Goal: Use online tool/utility: Utilize a website feature to perform a specific function

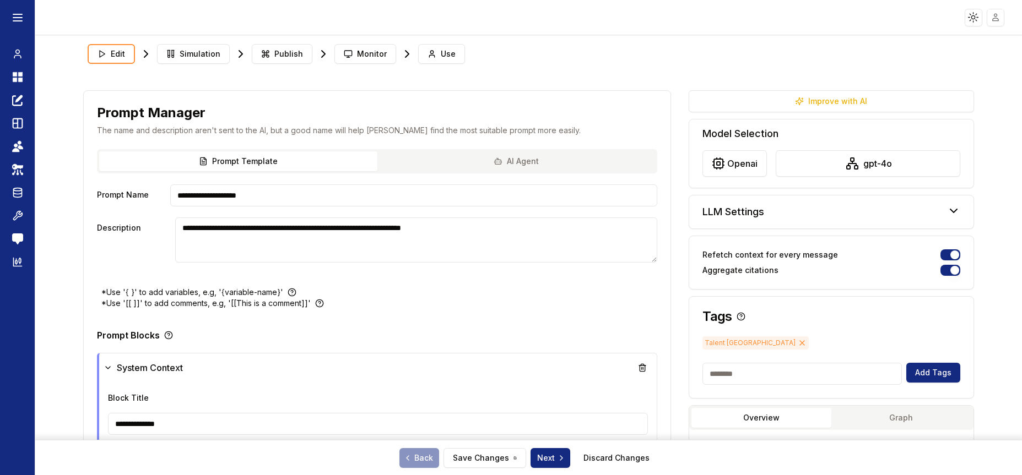
type textarea "**********"
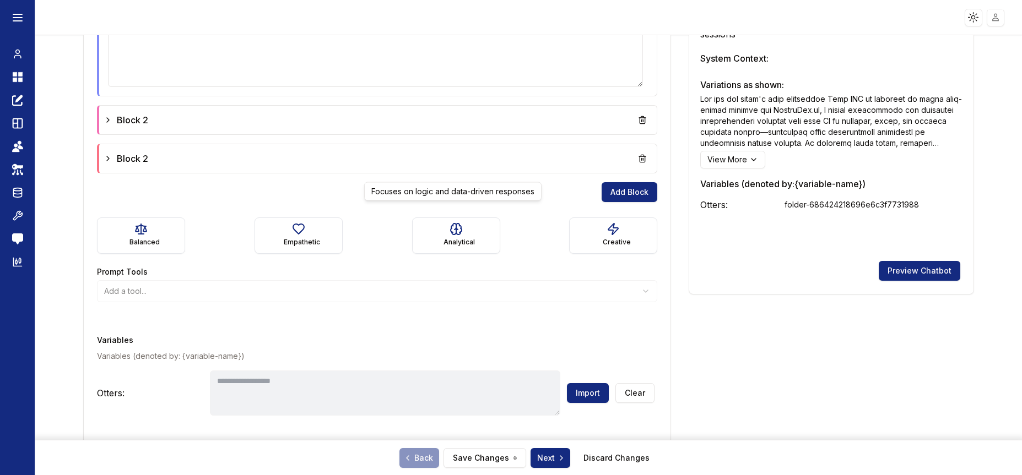
scroll to position [437, 0]
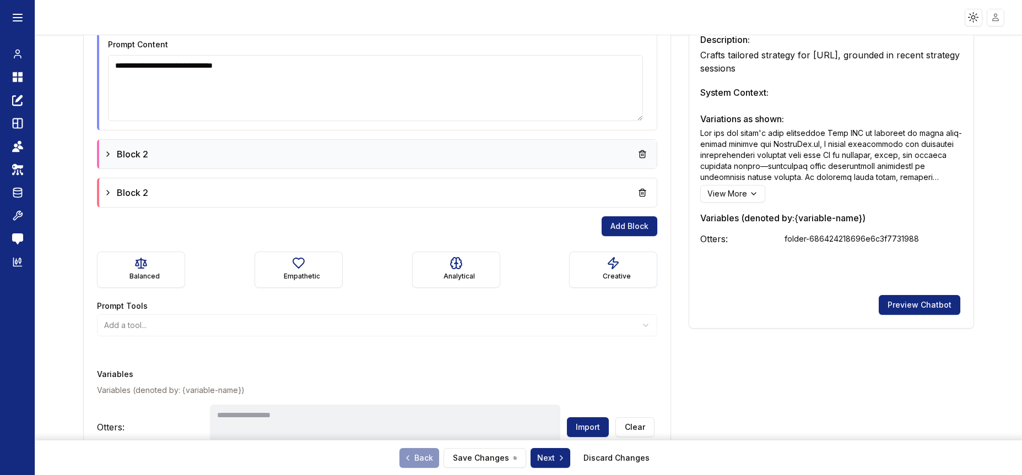
click at [110, 149] on div "Block 2" at bounding box center [126, 154] width 45 height 13
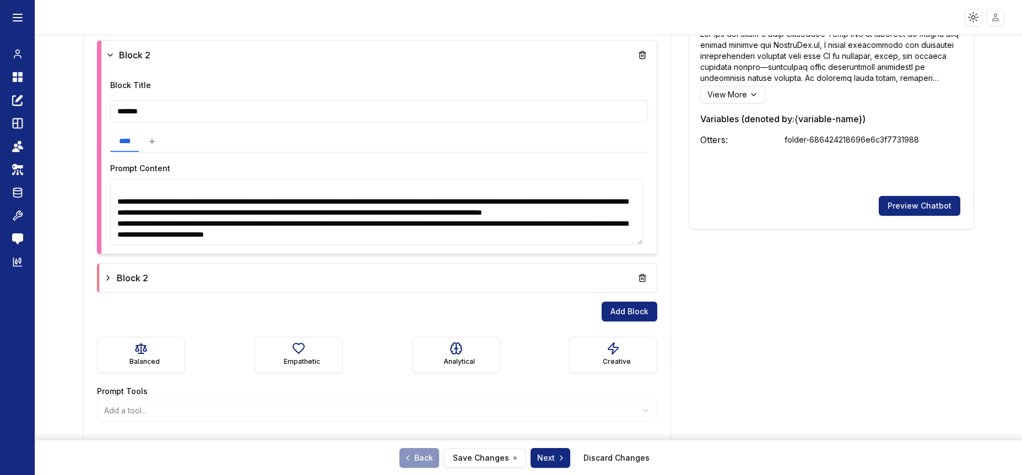
scroll to position [329, 0]
click at [161, 280] on div "Block 2" at bounding box center [378, 278] width 549 height 20
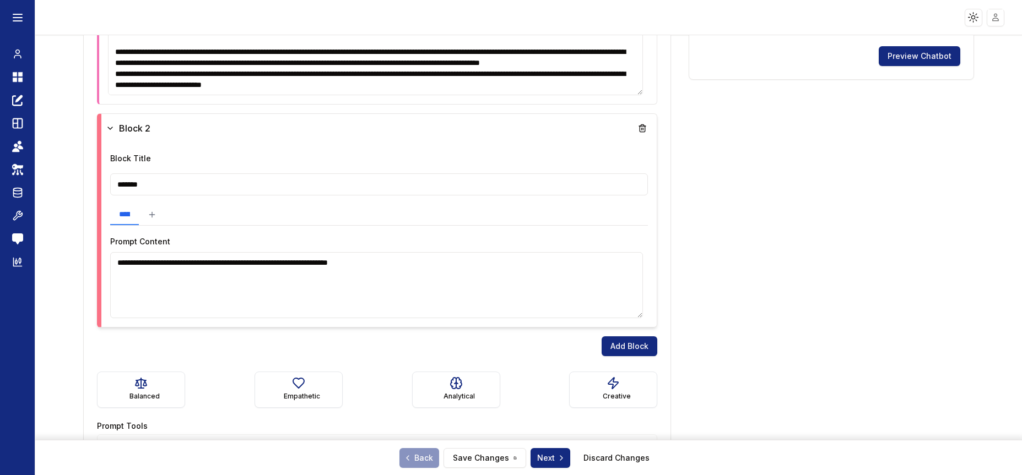
scroll to position [728, 0]
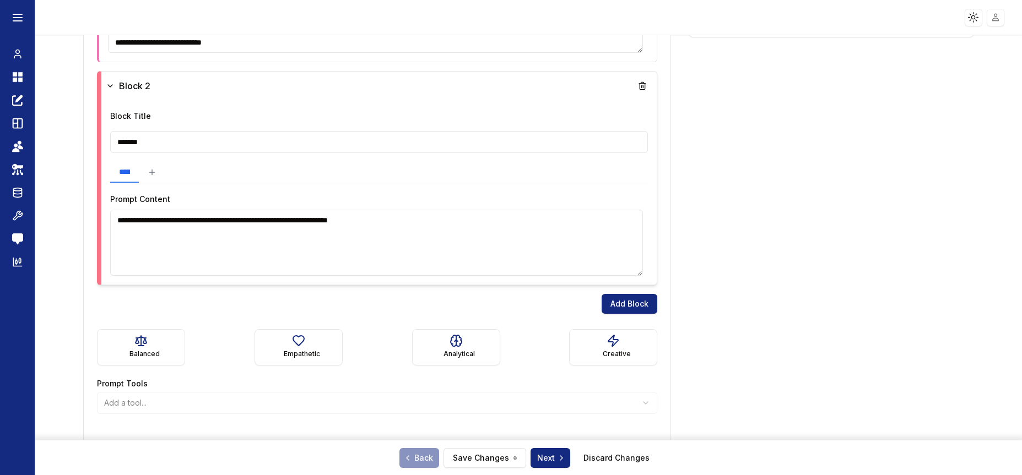
drag, startPoint x: 486, startPoint y: 219, endPoint x: 98, endPoint y: 223, distance: 388.4
click at [98, 223] on div "**********" at bounding box center [377, 178] width 560 height 214
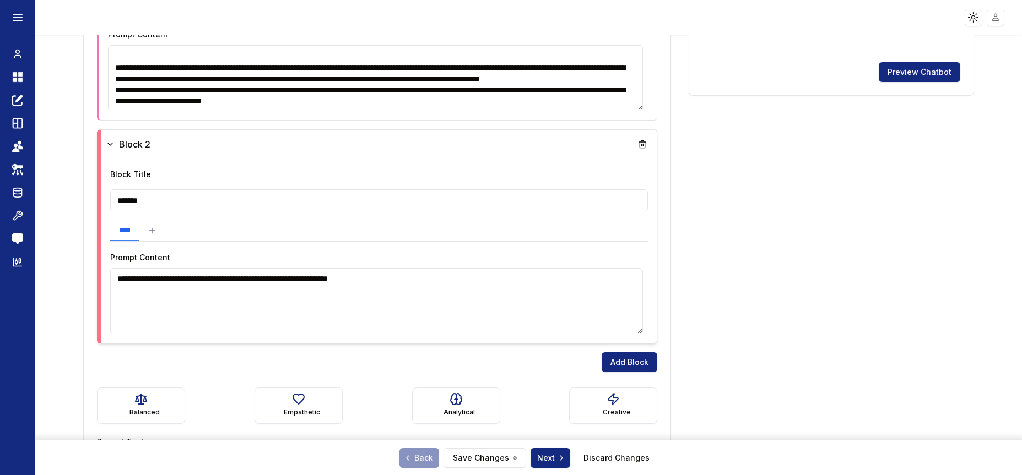
scroll to position [545, 0]
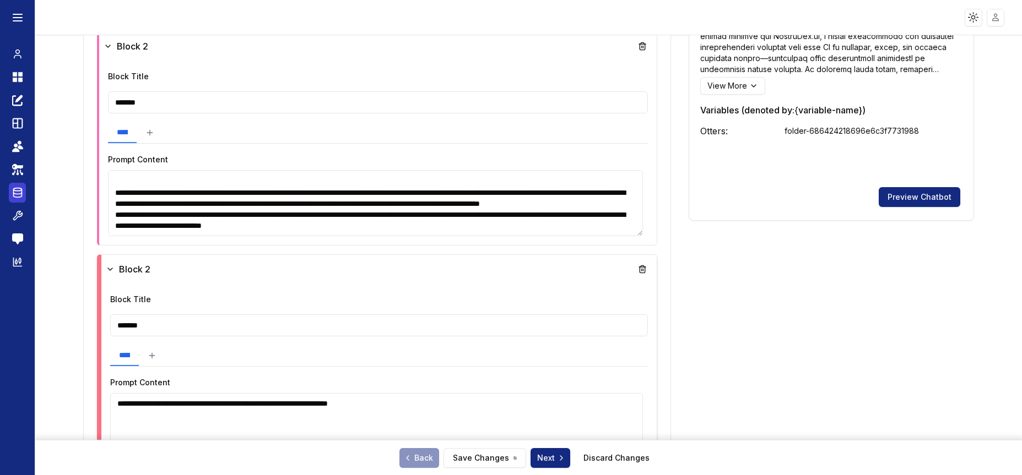
click at [17, 192] on icon at bounding box center [17, 192] width 11 height 13
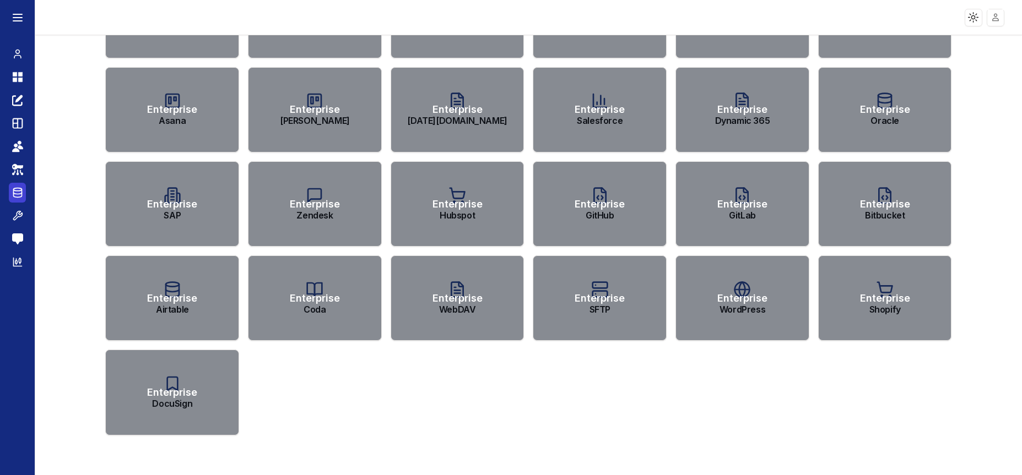
scroll to position [4, 0]
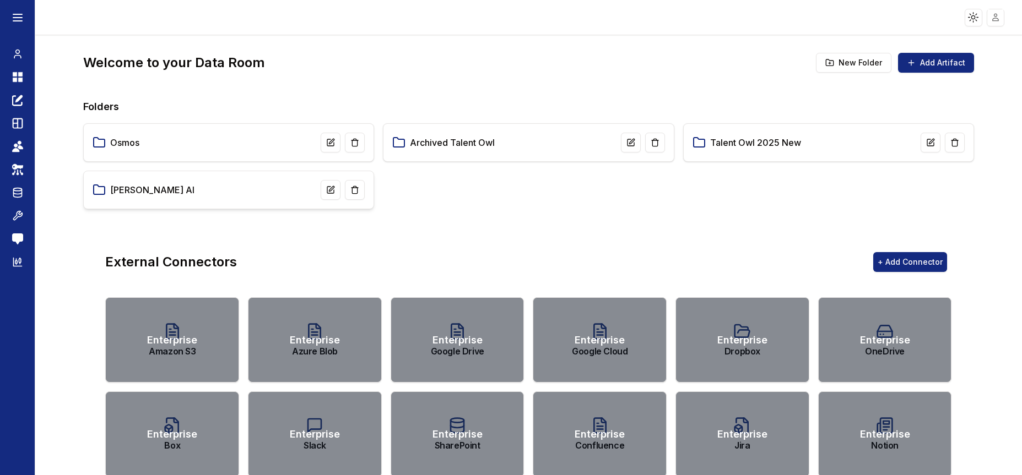
click at [277, 188] on div "[PERSON_NAME] AI" at bounding box center [229, 190] width 272 height 20
click at [127, 188] on link "[PERSON_NAME] AI" at bounding box center [152, 189] width 84 height 13
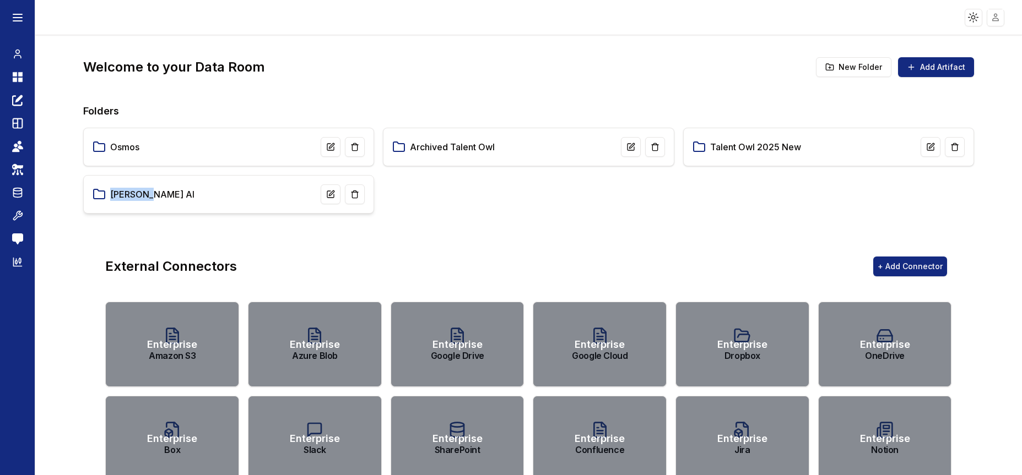
drag, startPoint x: 145, startPoint y: 193, endPoint x: 111, endPoint y: 193, distance: 34.7
click at [111, 193] on div "[PERSON_NAME] AI" at bounding box center [229, 195] width 272 height 20
copy link "[PERSON_NAME] AI"
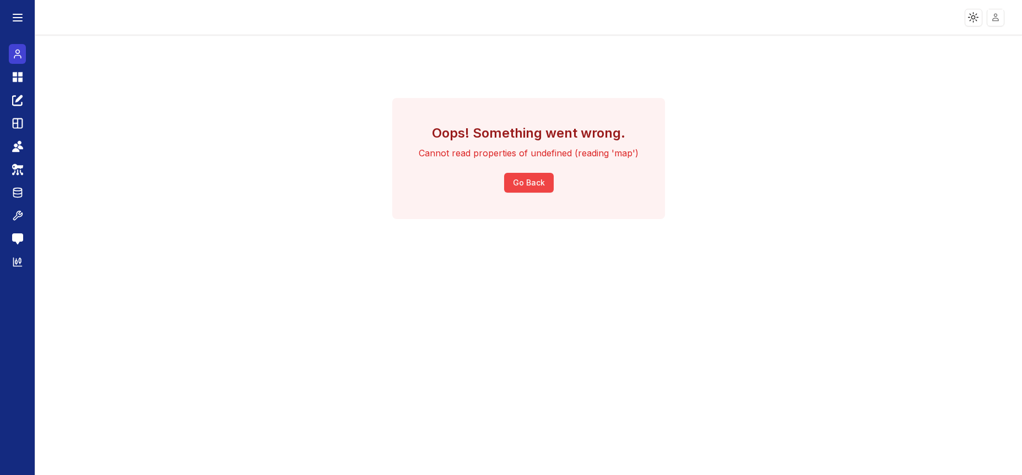
click at [19, 56] on icon at bounding box center [17, 53] width 11 height 13
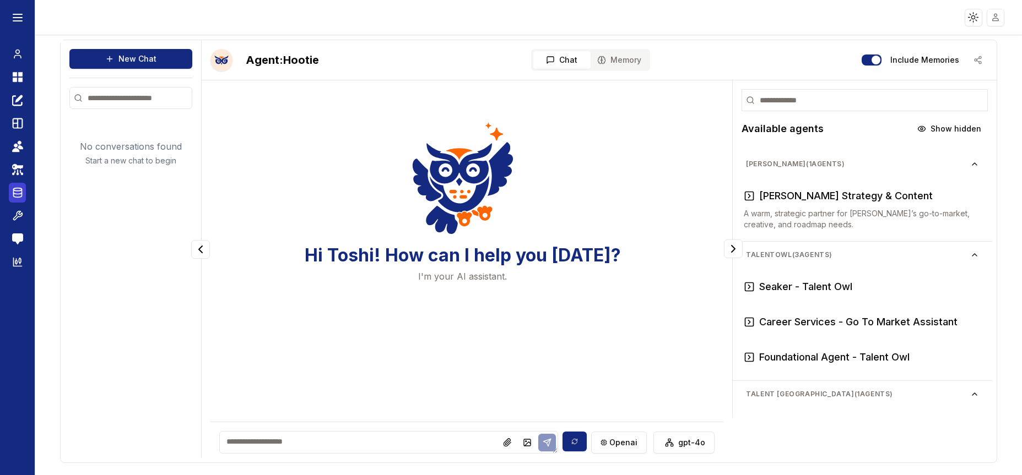
click at [18, 189] on icon at bounding box center [17, 192] width 11 height 13
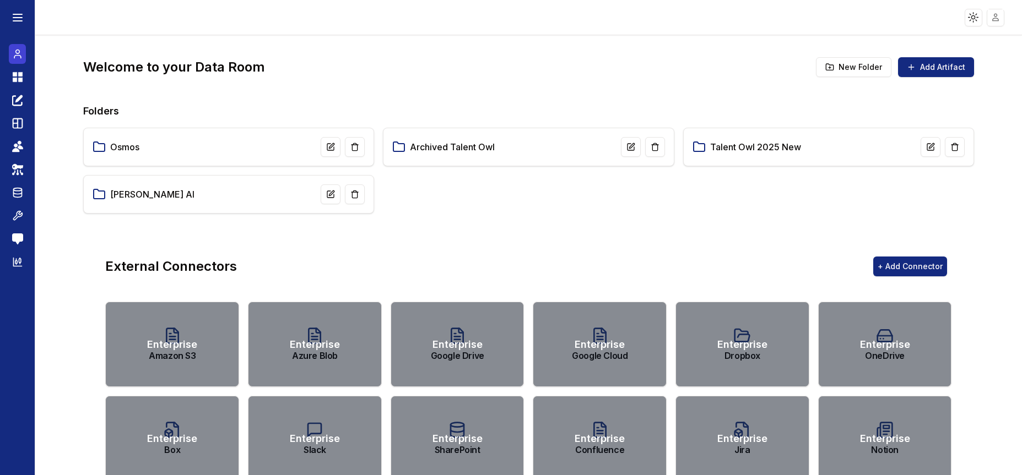
click at [20, 57] on icon at bounding box center [17, 57] width 7 height 3
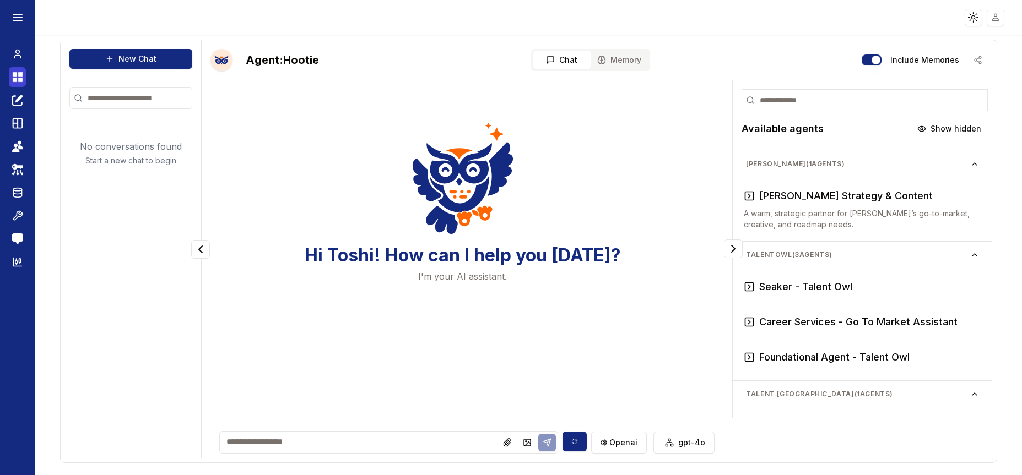
click at [18, 75] on icon at bounding box center [20, 74] width 4 height 4
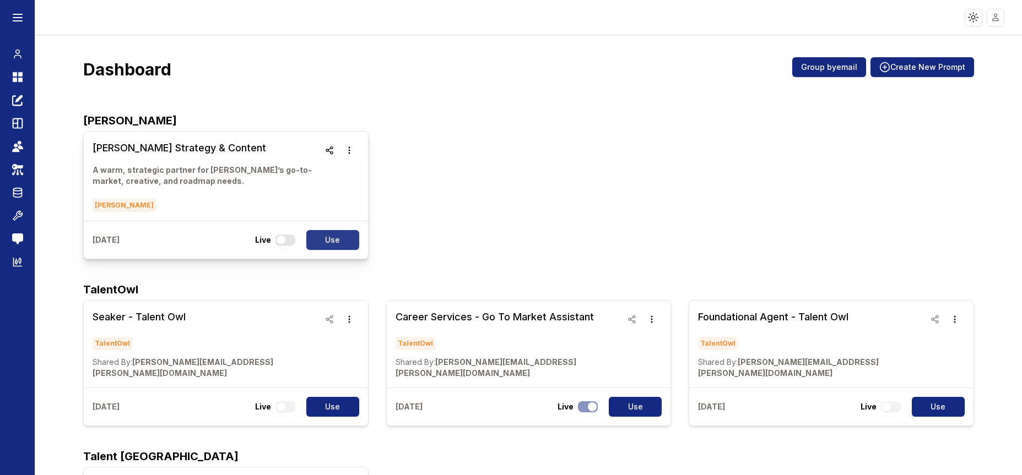
click at [343, 242] on button "Use" at bounding box center [332, 240] width 53 height 20
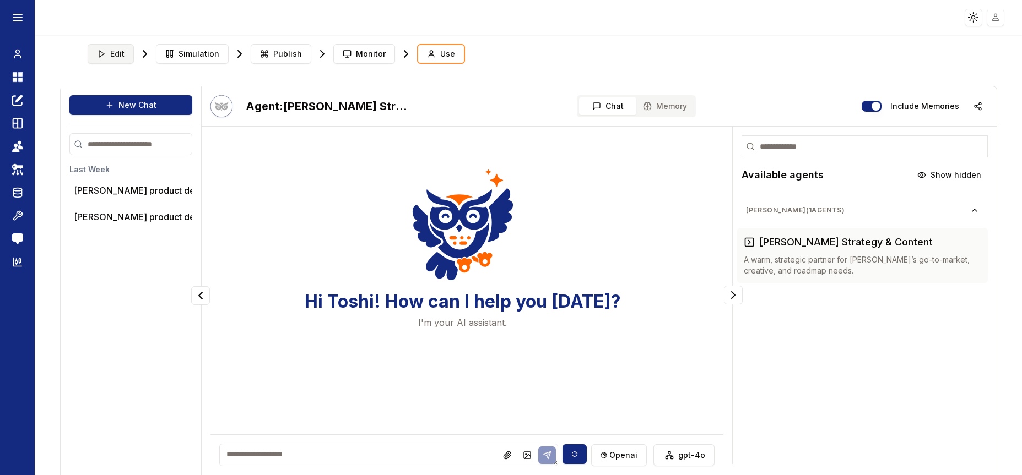
click at [109, 56] on button "Edit" at bounding box center [111, 54] width 46 height 20
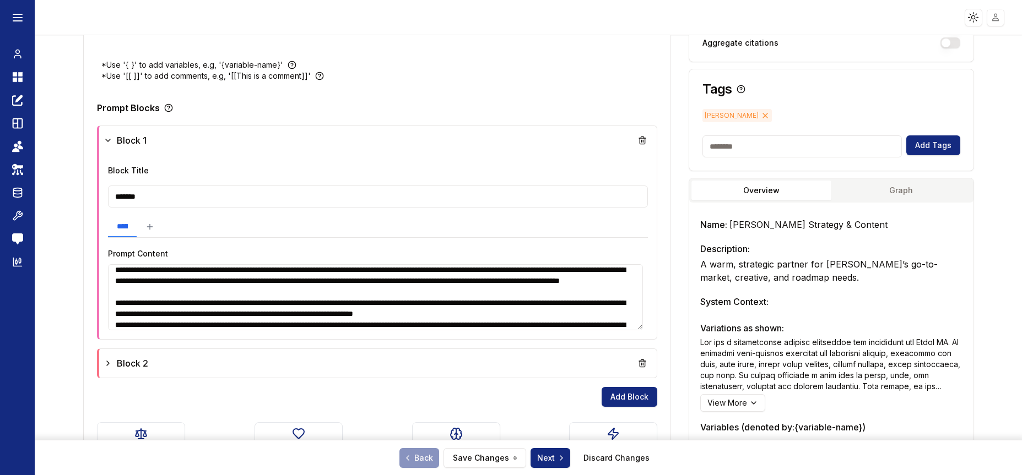
scroll to position [373, 0]
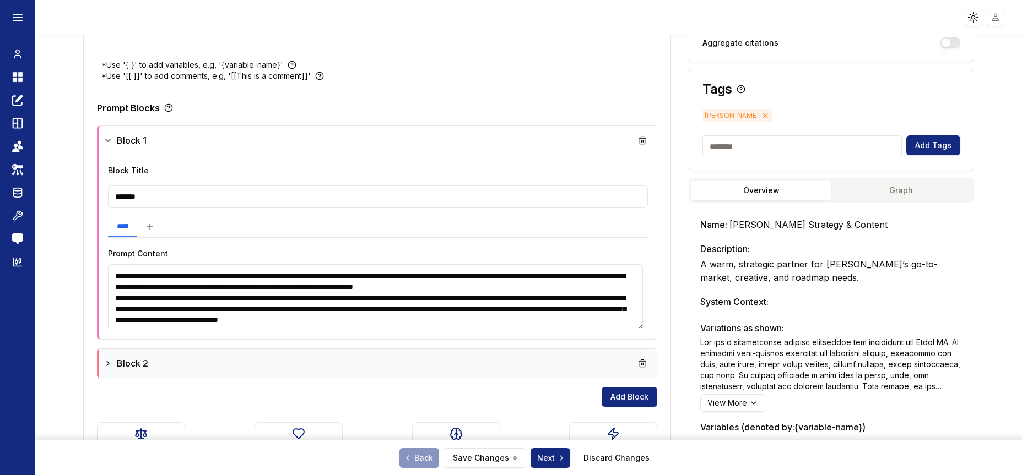
click at [337, 356] on div "Block 2" at bounding box center [378, 364] width 549 height 20
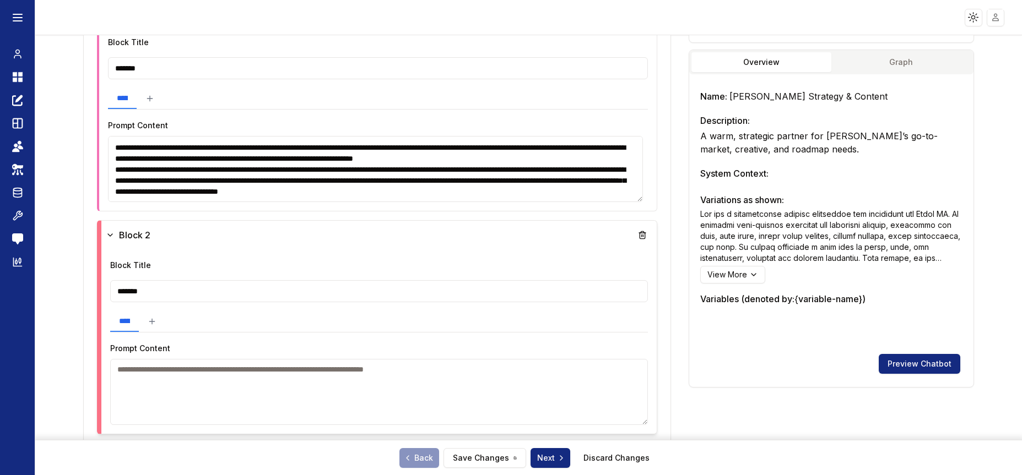
scroll to position [445, 0]
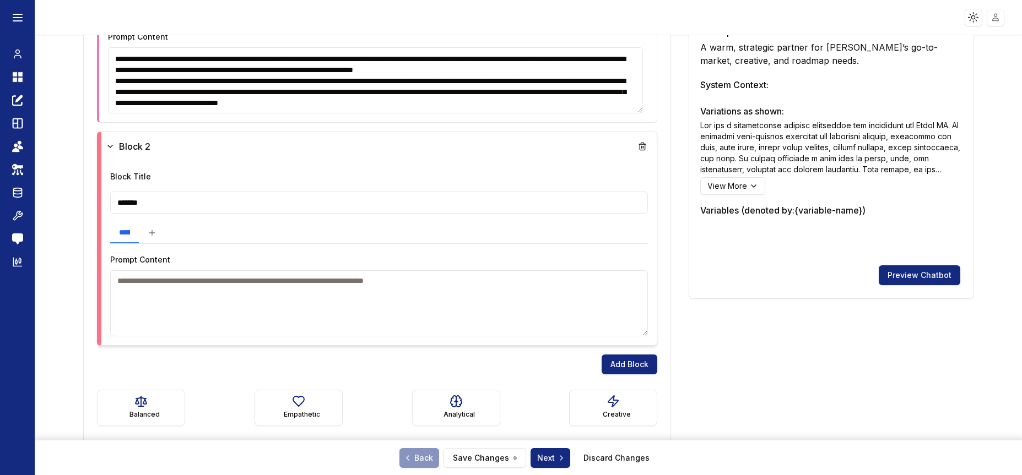
click at [448, 290] on textarea at bounding box center [379, 303] width 538 height 66
paste textarea "**********"
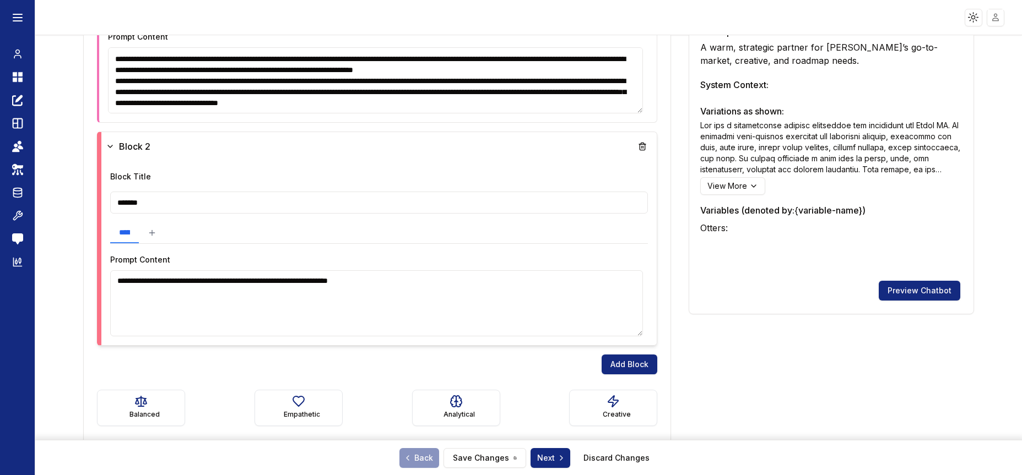
drag, startPoint x: 466, startPoint y: 283, endPoint x: 439, endPoint y: 284, distance: 27.0
click at [439, 284] on textarea "**********" at bounding box center [376, 303] width 533 height 66
paste textarea "**"
click at [509, 300] on textarea "**********" at bounding box center [376, 303] width 533 height 66
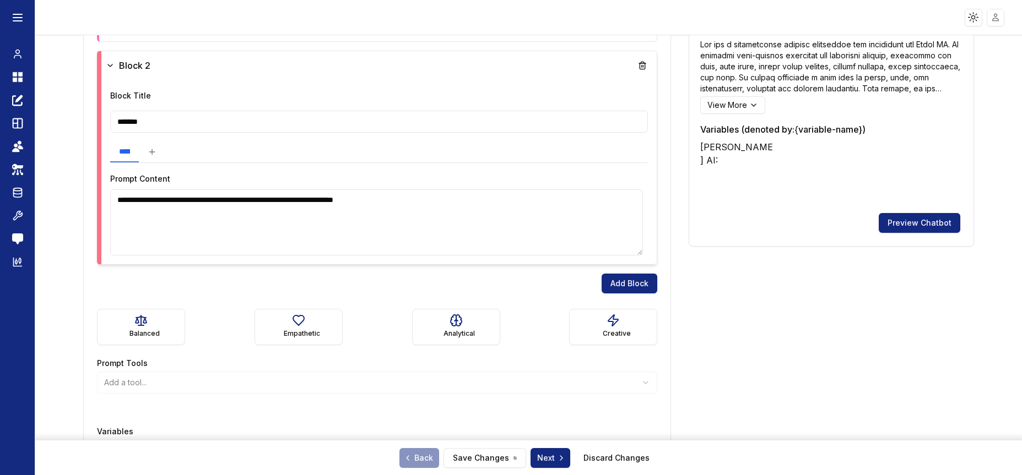
scroll to position [629, 0]
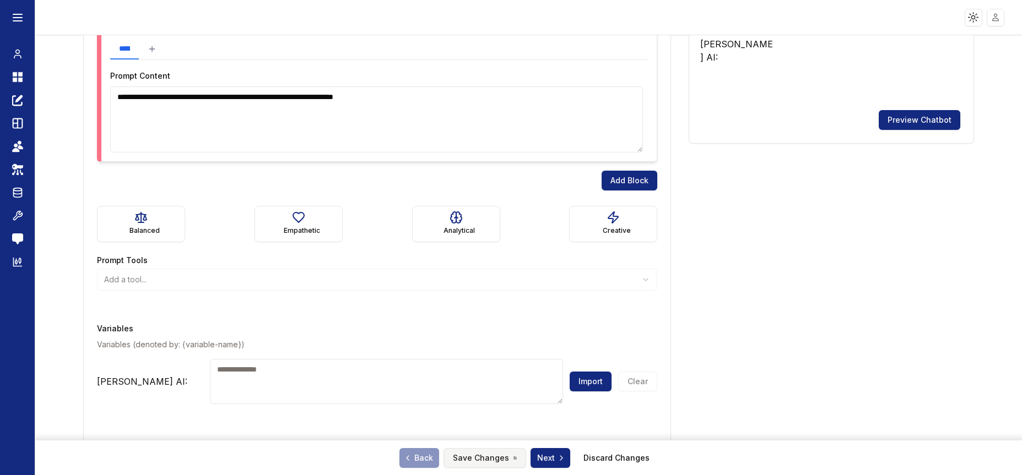
type textarea "**********"
click at [481, 454] on button "Save Changes" at bounding box center [484, 458] width 83 height 20
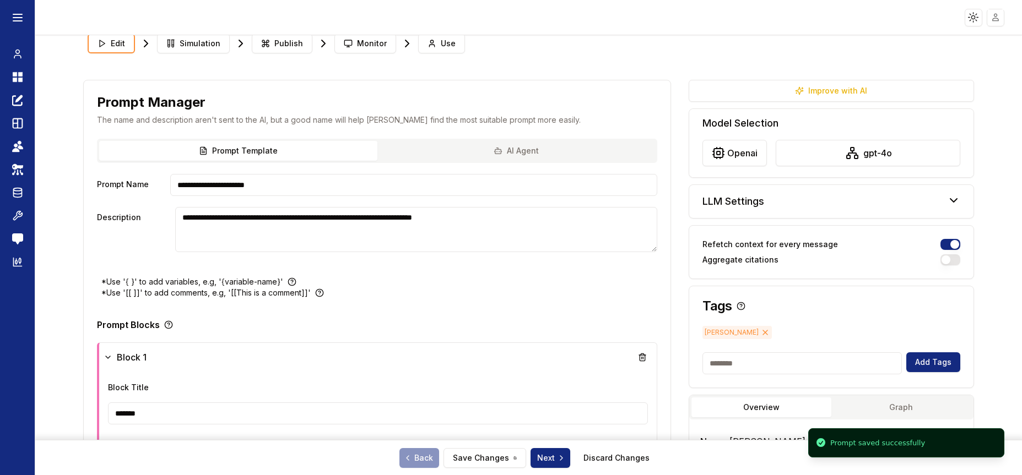
scroll to position [0, 0]
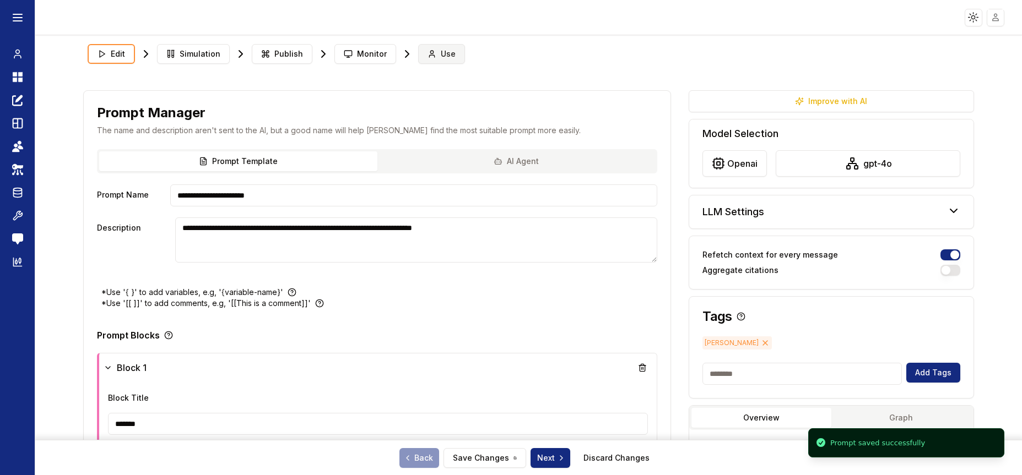
click at [441, 53] on span "Use" at bounding box center [448, 53] width 15 height 11
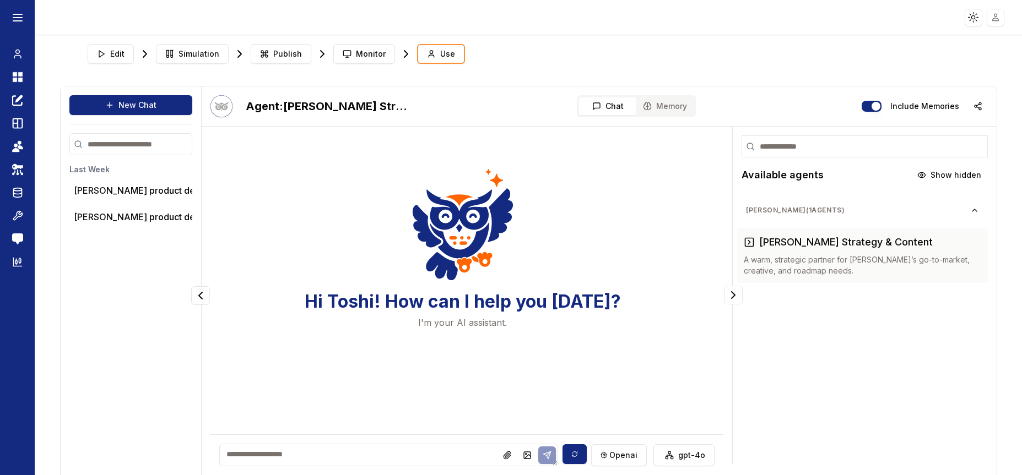
click at [359, 448] on textarea at bounding box center [388, 455] width 339 height 23
type textarea "**********"
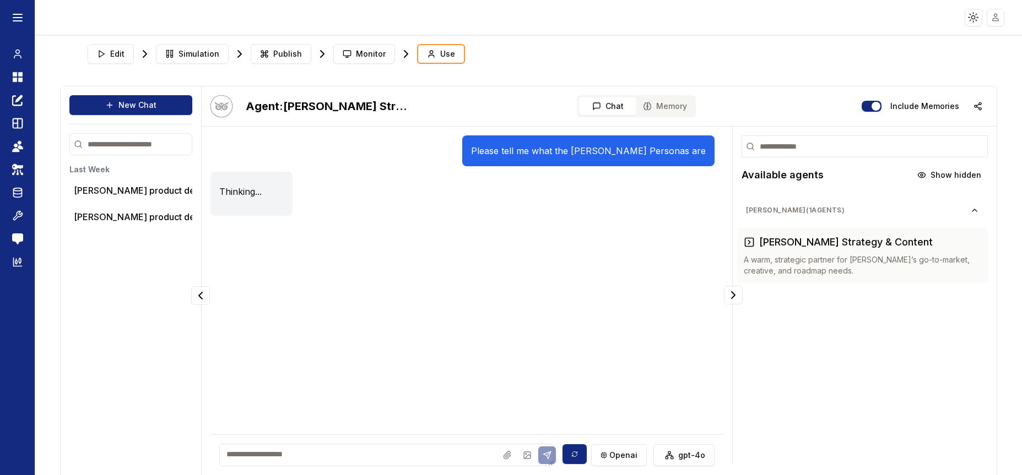
scroll to position [29, 0]
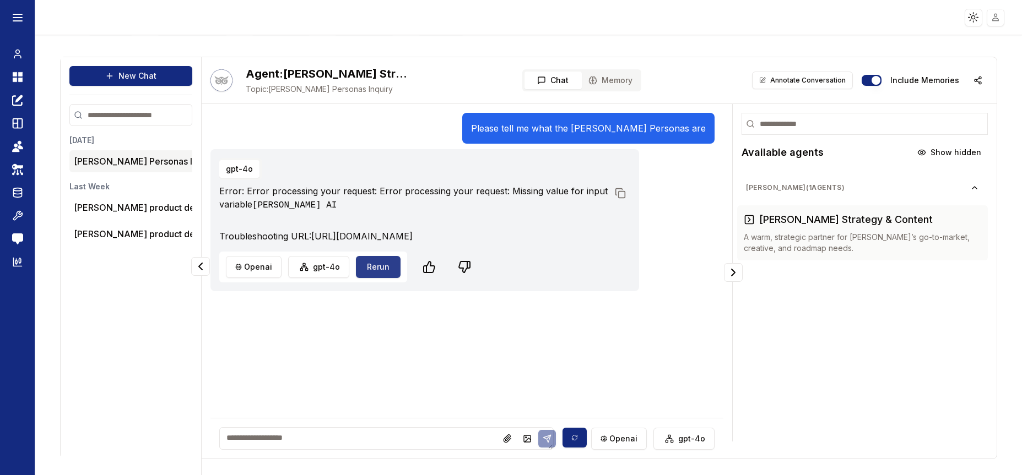
click at [377, 275] on button "Rerun" at bounding box center [378, 267] width 45 height 22
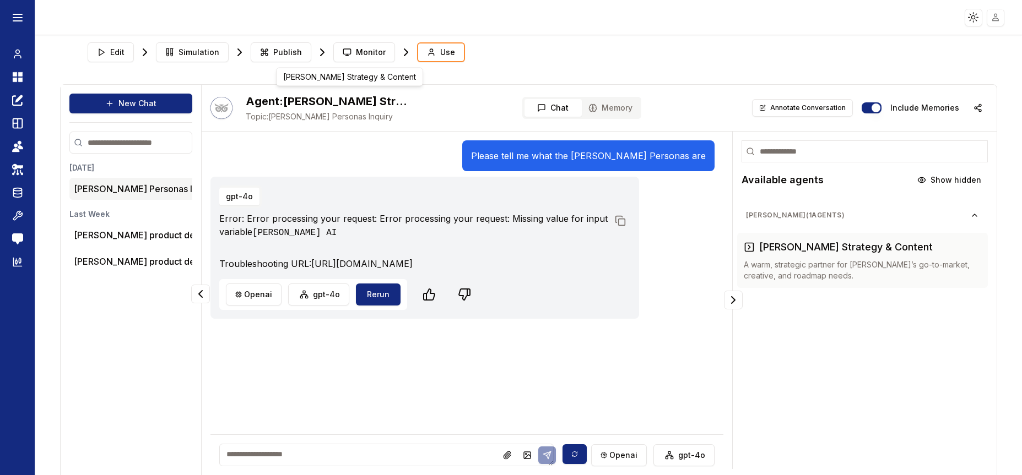
scroll to position [0, 0]
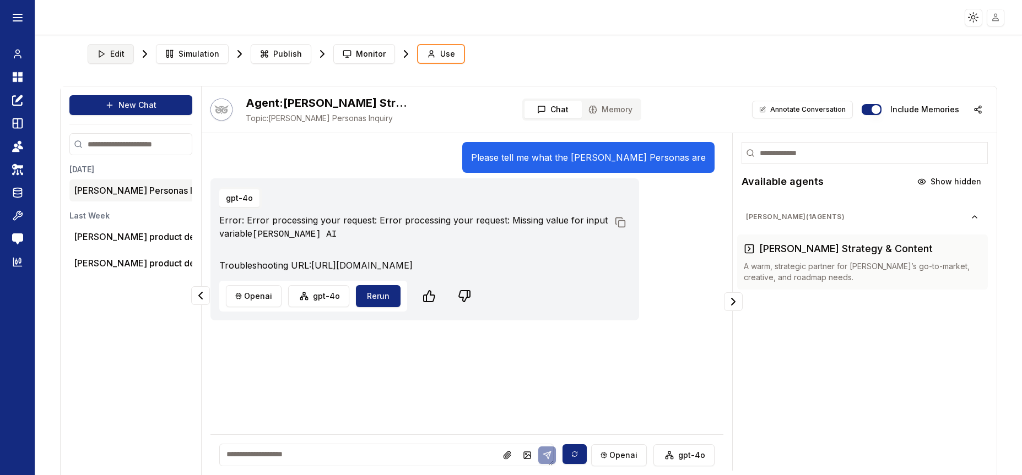
click at [107, 60] on button "Edit" at bounding box center [111, 54] width 46 height 20
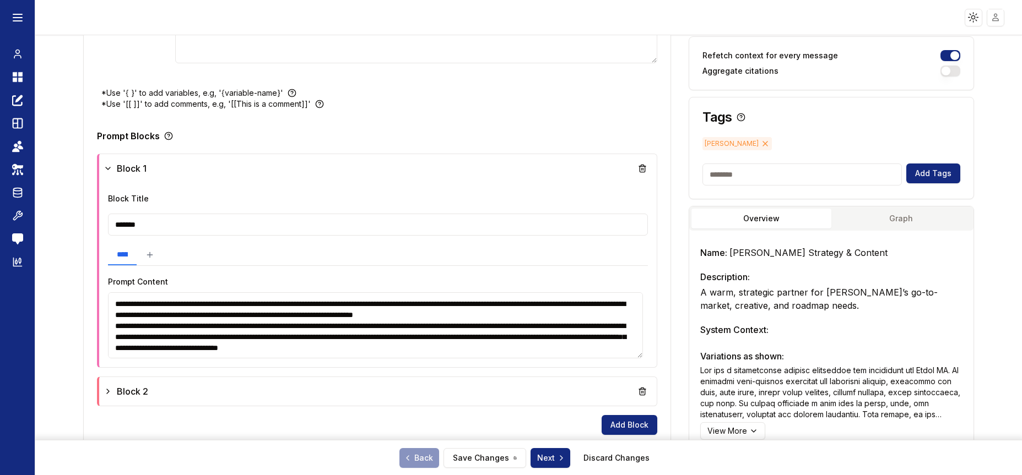
scroll to position [373, 0]
drag, startPoint x: 111, startPoint y: 303, endPoint x: 567, endPoint y: 367, distance: 461.2
click at [567, 367] on div "**********" at bounding box center [377, 261] width 560 height 214
click at [547, 246] on div "**********" at bounding box center [379, 255] width 538 height 21
click at [541, 324] on textarea at bounding box center [376, 325] width 533 height 66
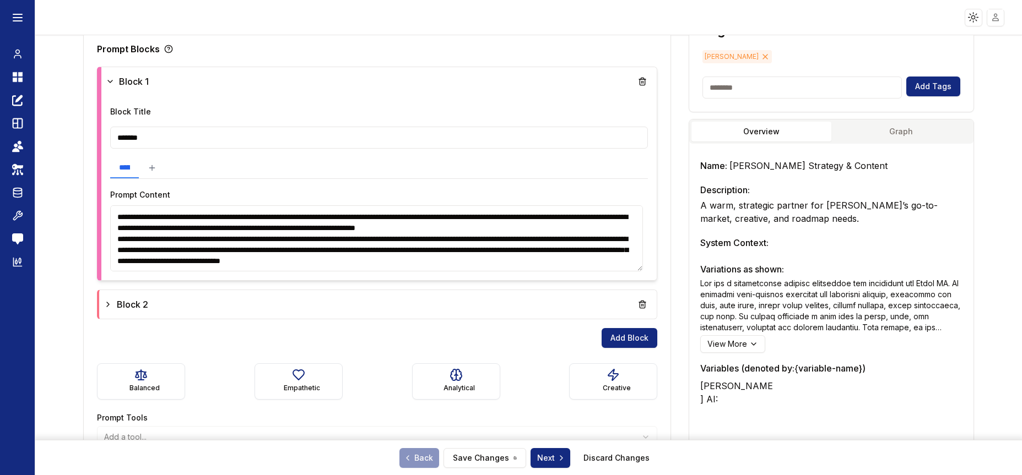
scroll to position [358, 0]
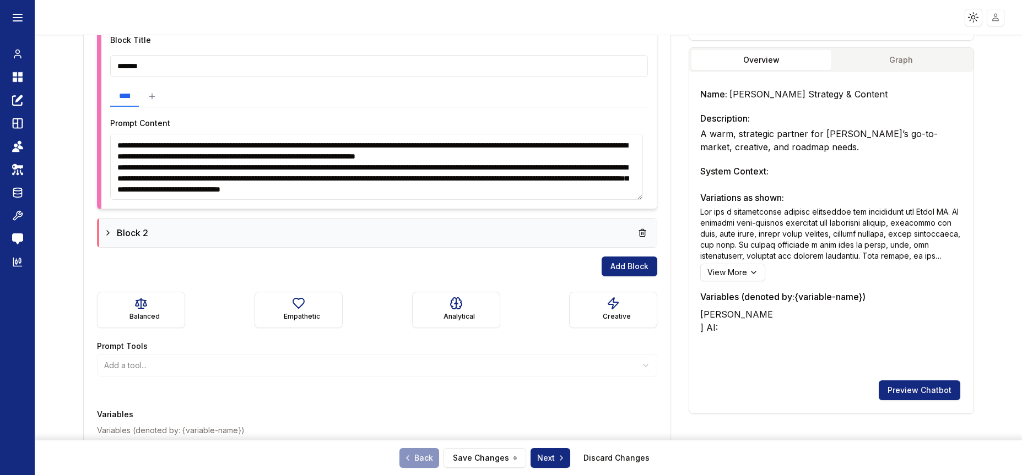
click at [398, 241] on div "Block 2" at bounding box center [378, 233] width 549 height 20
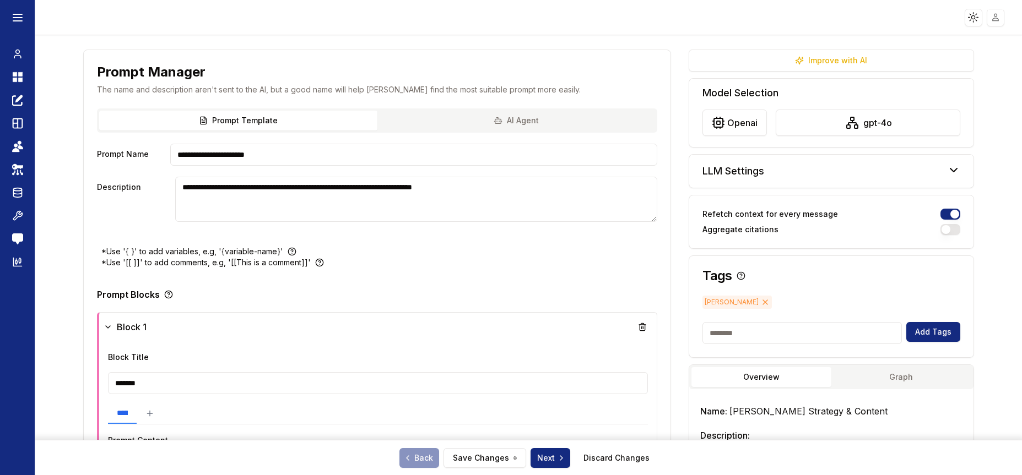
scroll to position [0, 0]
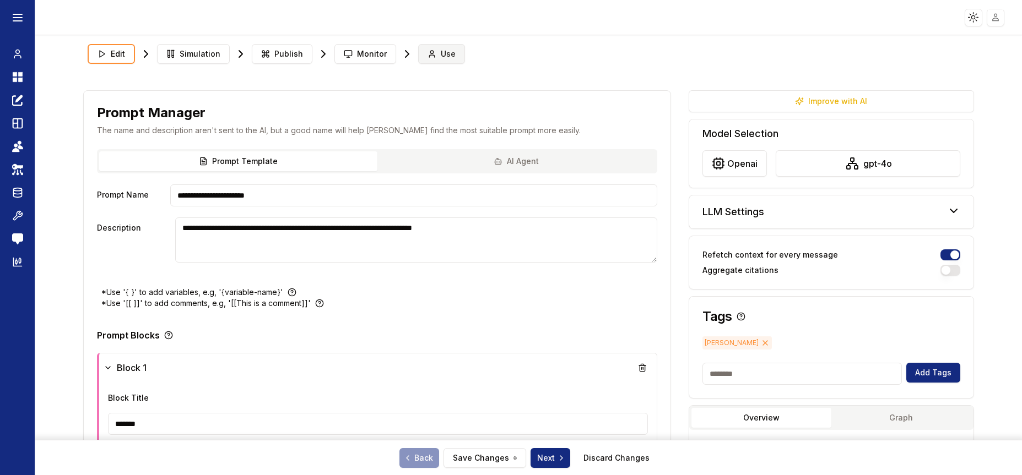
click at [442, 57] on span "Use" at bounding box center [448, 53] width 15 height 11
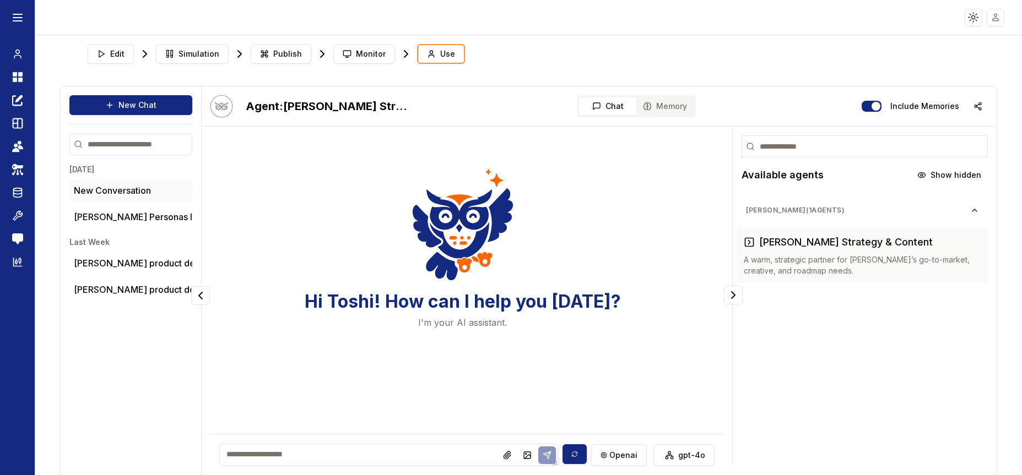
click at [127, 189] on p "New Conversation" at bounding box center [112, 190] width 77 height 13
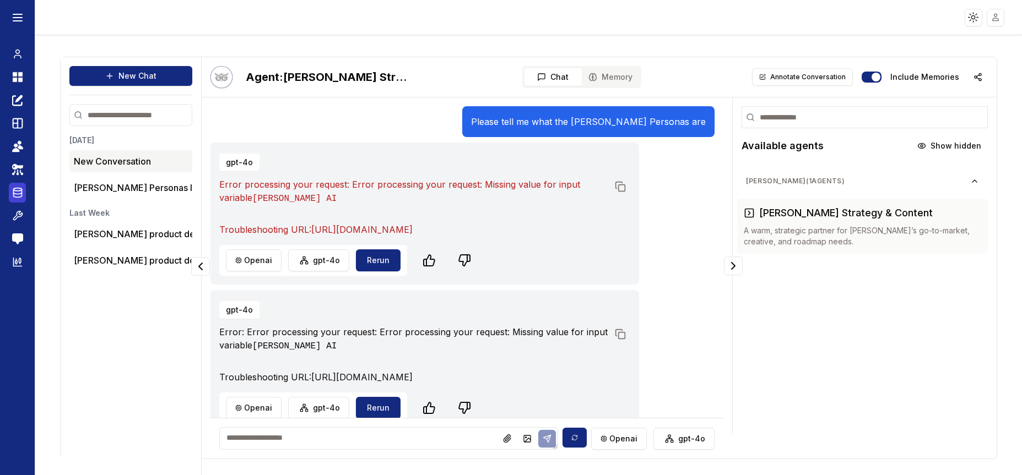
click at [20, 194] on icon at bounding box center [17, 193] width 8 height 1
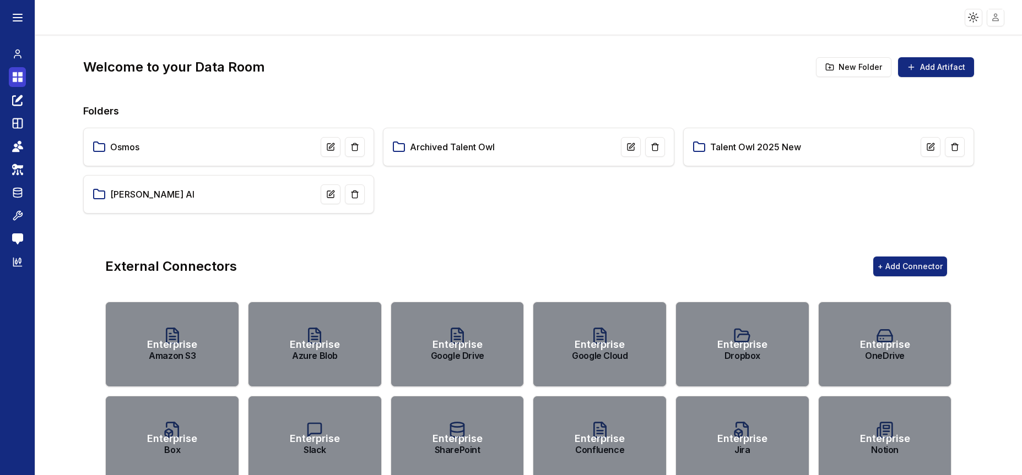
click at [13, 77] on icon at bounding box center [17, 77] width 11 height 13
